Goal: Task Accomplishment & Management: Use online tool/utility

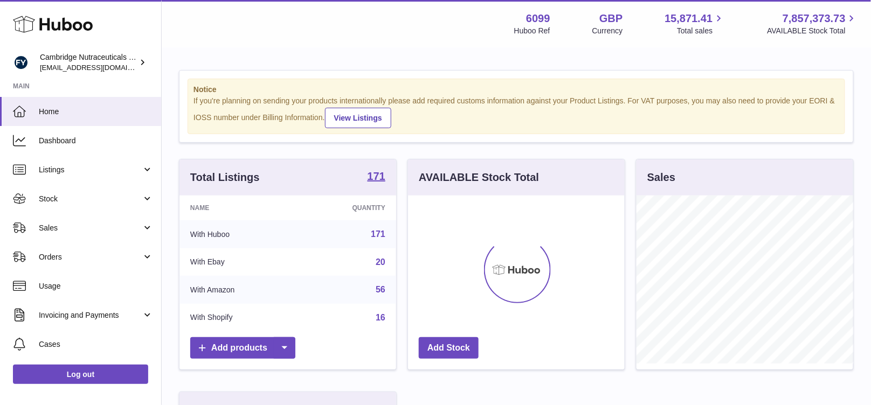
scroll to position [168, 217]
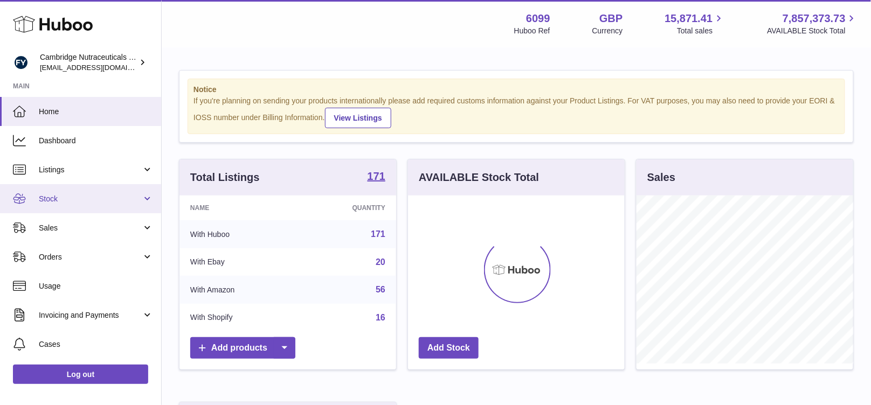
click at [50, 201] on span "Stock" at bounding box center [90, 199] width 103 height 10
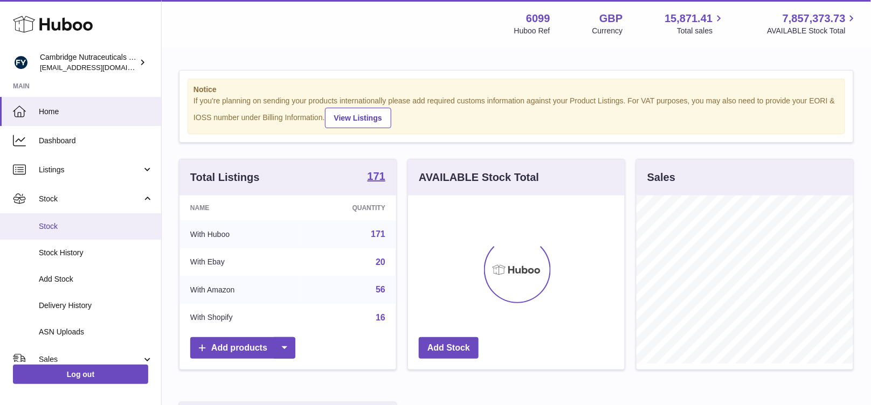
click at [53, 224] on span "Stock" at bounding box center [96, 227] width 114 height 10
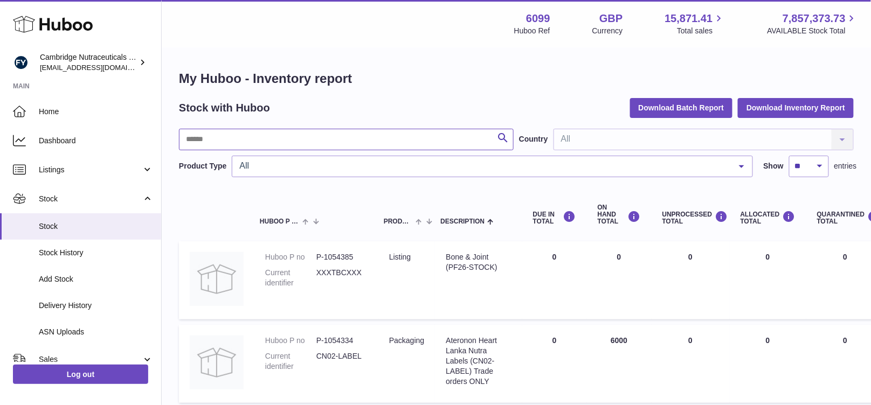
click at [237, 136] on input "text" at bounding box center [346, 140] width 335 height 22
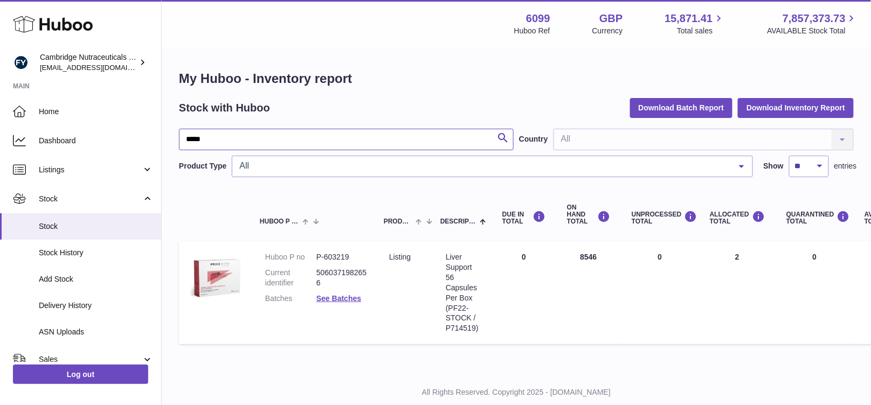
type input "*****"
click at [98, 376] on link "Log out" at bounding box center [80, 374] width 135 height 19
